Goal: Task Accomplishment & Management: Manage account settings

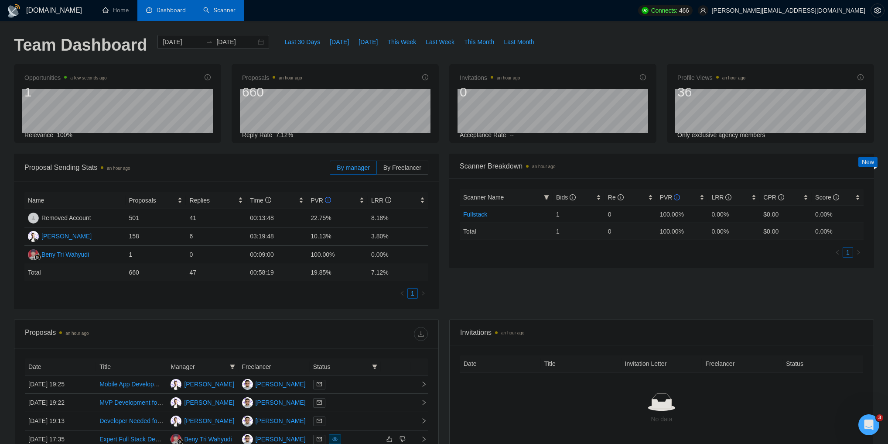
click at [227, 10] on link "Scanner" at bounding box center [219, 10] width 32 height 7
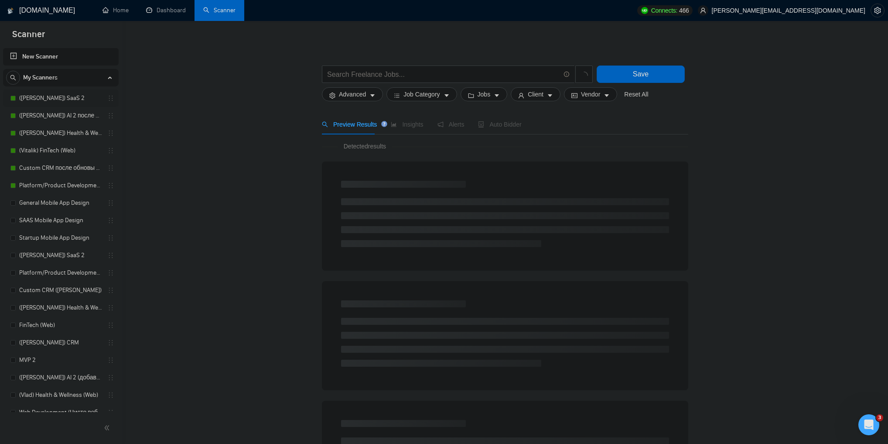
click at [73, 100] on link "([PERSON_NAME]) SaaS 2" at bounding box center [60, 97] width 83 height 17
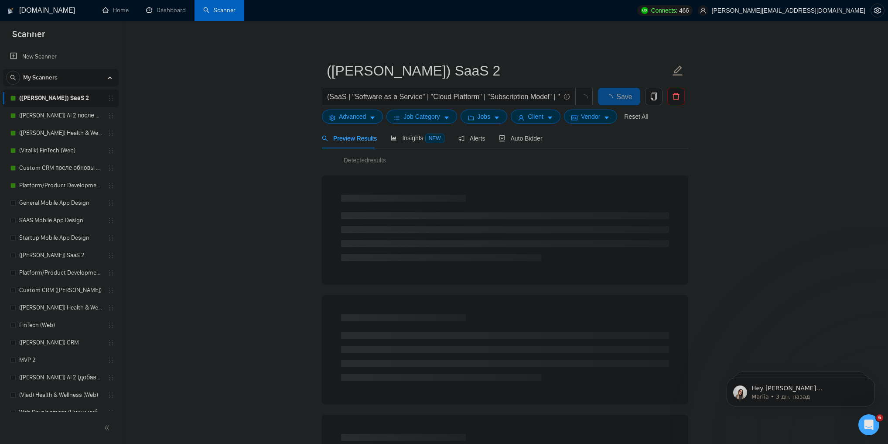
click at [539, 137] on div "Preview Results Insights NEW Alerts Auto Bidder" at bounding box center [505, 138] width 366 height 21
click at [529, 140] on span "Auto Bidder" at bounding box center [520, 138] width 43 height 7
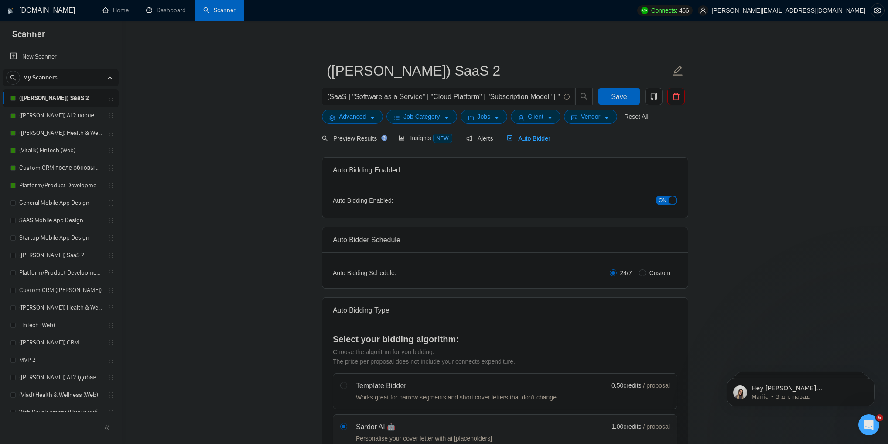
click at [667, 200] on span "ON" at bounding box center [663, 200] width 8 height 10
click at [624, 101] on span "Save" at bounding box center [619, 96] width 16 height 11
click at [60, 116] on link "([PERSON_NAME]) AI 2 после обновы профиля" at bounding box center [60, 115] width 83 height 17
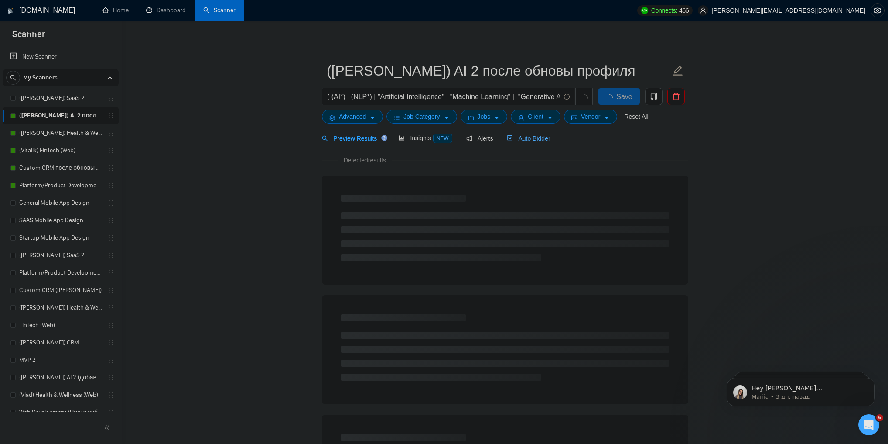
click at [535, 137] on span "Auto Bidder" at bounding box center [528, 138] width 43 height 7
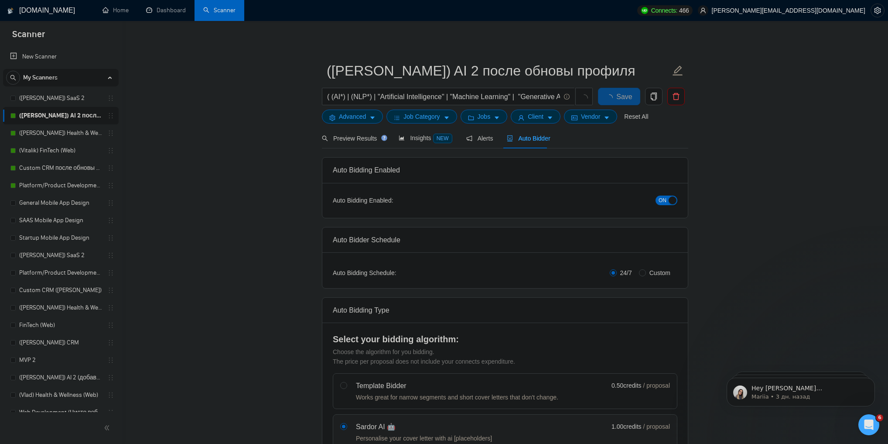
click at [661, 200] on span "ON" at bounding box center [663, 200] width 8 height 10
click at [619, 97] on span "Save" at bounding box center [619, 96] width 16 height 11
